Goal: Transaction & Acquisition: Purchase product/service

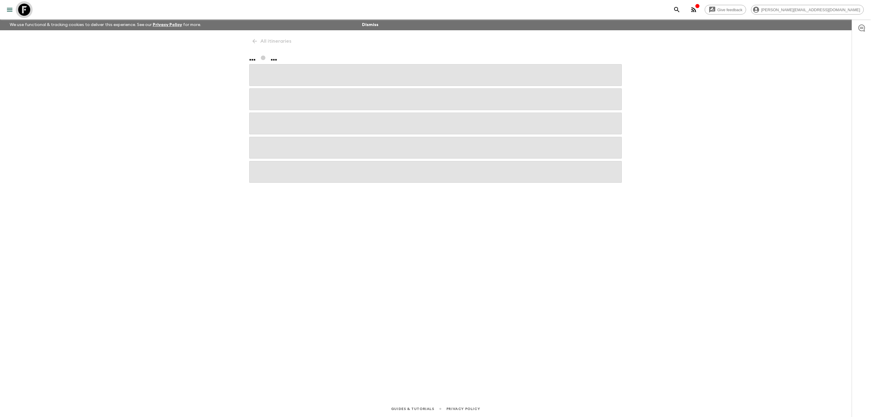
click at [23, 9] on icon at bounding box center [24, 10] width 12 height 12
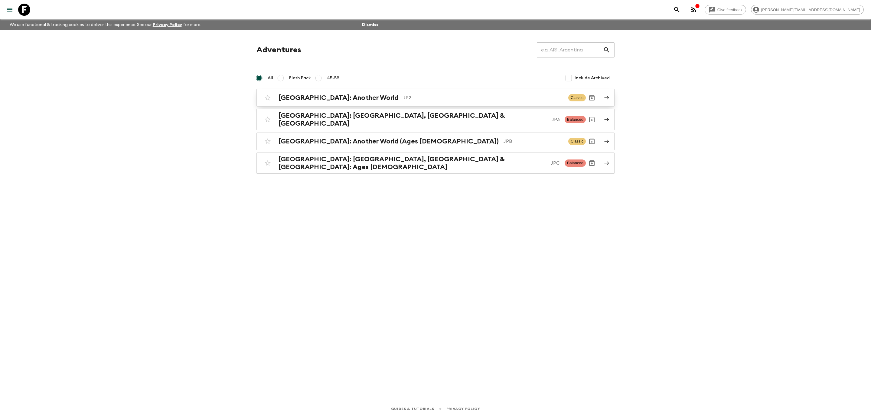
click at [336, 92] on div "[GEOGRAPHIC_DATA]: Another World JP2 Classic" at bounding box center [424, 98] width 324 height 12
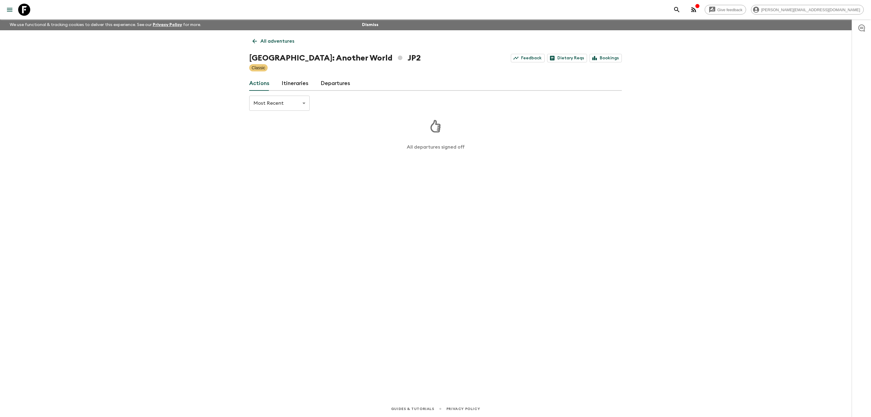
click at [303, 83] on link "Itineraries" at bounding box center [295, 83] width 27 height 15
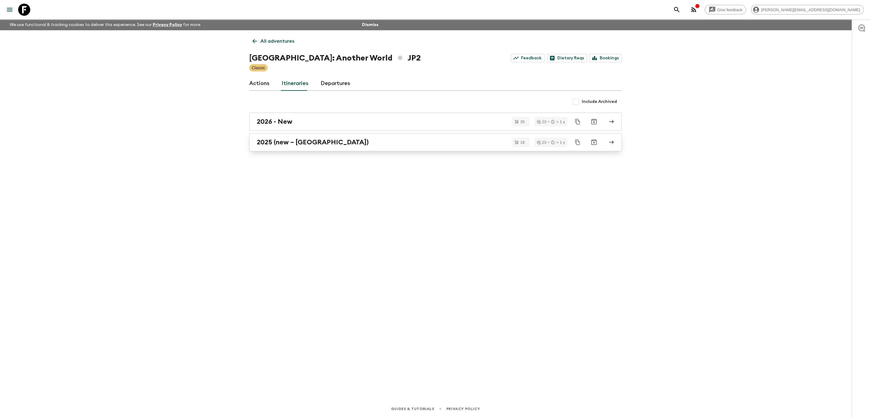
click at [349, 138] on link "2025 (new – [GEOGRAPHIC_DATA])" at bounding box center [435, 142] width 373 height 18
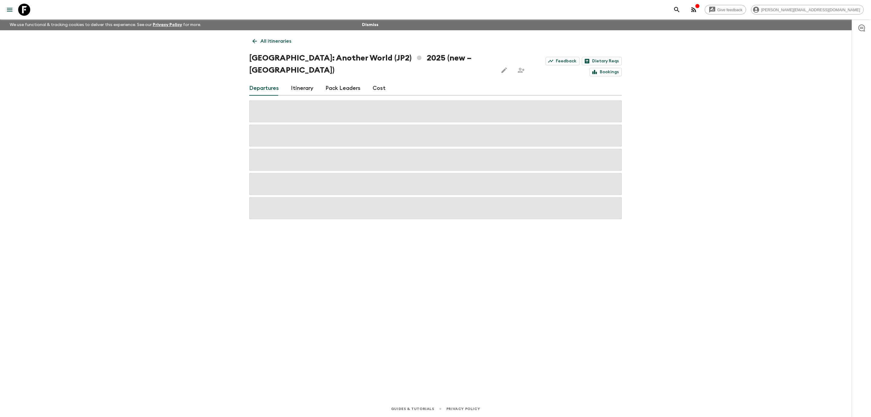
click at [376, 81] on link "Cost" at bounding box center [379, 88] width 13 height 15
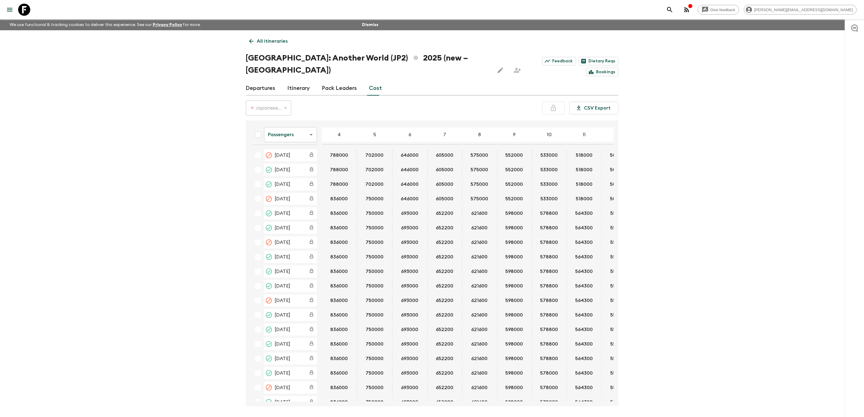
click at [311, 125] on body "Give feedback [PERSON_NAME][EMAIL_ADDRESS][DOMAIN_NAME] We use functional & tra…" at bounding box center [432, 220] width 864 height 440
click at [304, 146] on li "Extras" at bounding box center [290, 147] width 53 height 10
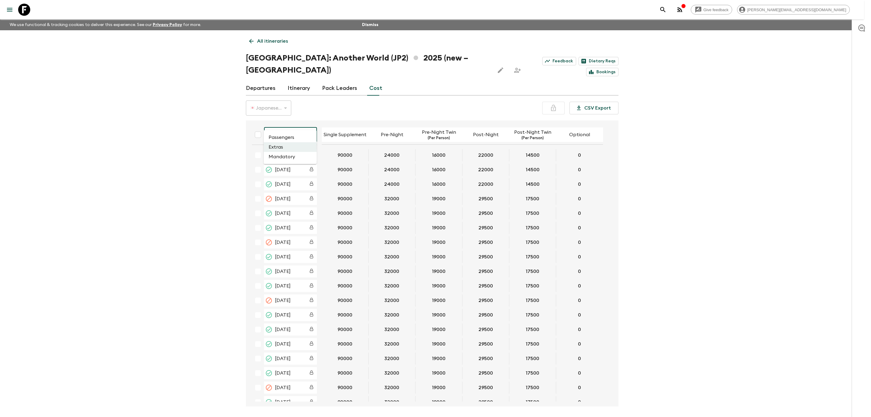
click at [297, 122] on body "Give feedback [PERSON_NAME][EMAIL_ADDRESS][DOMAIN_NAME] We use functional & tra…" at bounding box center [435, 220] width 871 height 440
